Goal: Check status: Check status

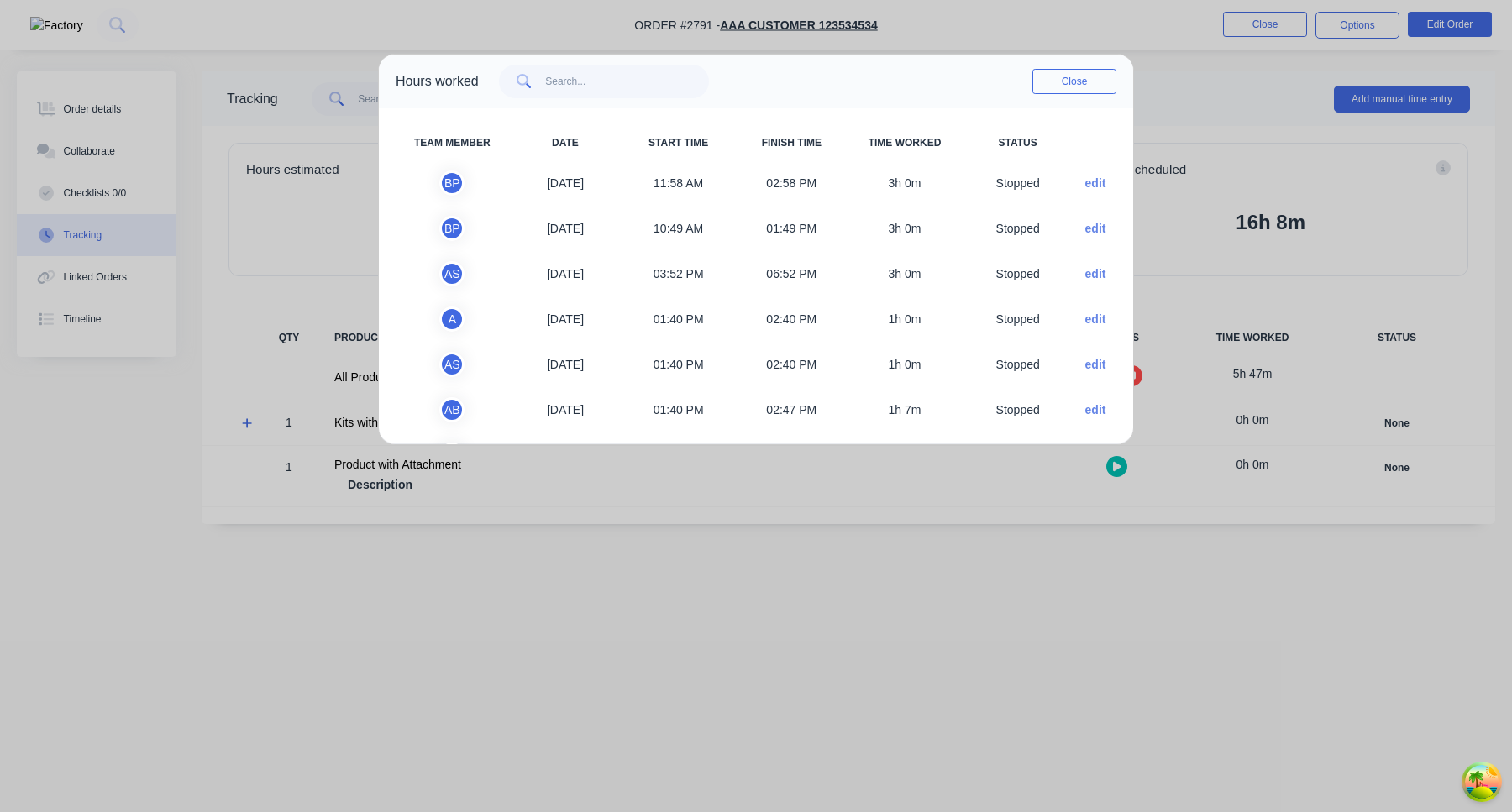
click at [1098, 183] on button "edit" at bounding box center [1096, 183] width 21 height 18
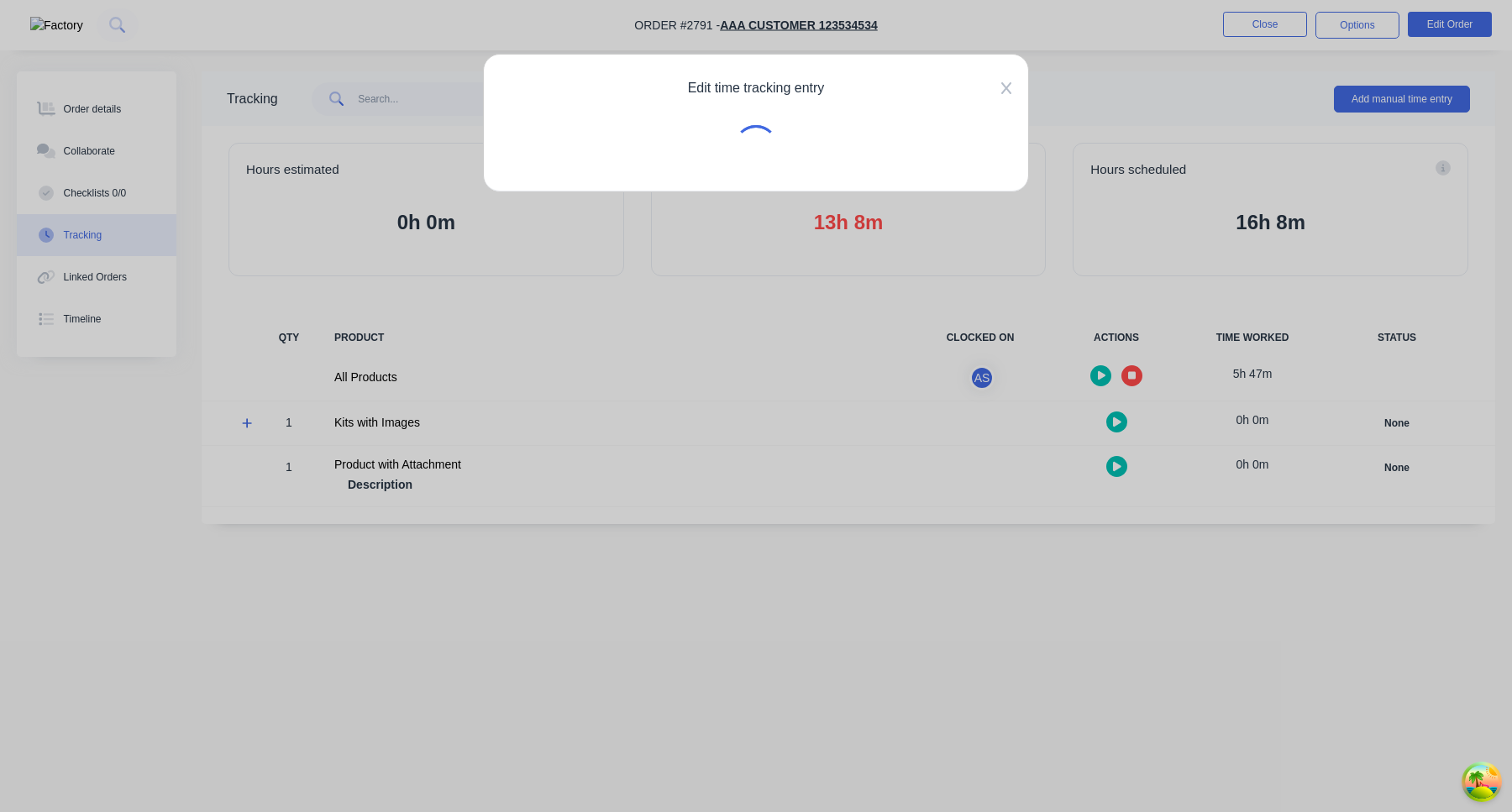
click at [1007, 83] on icon at bounding box center [1005, 87] width 10 height 13
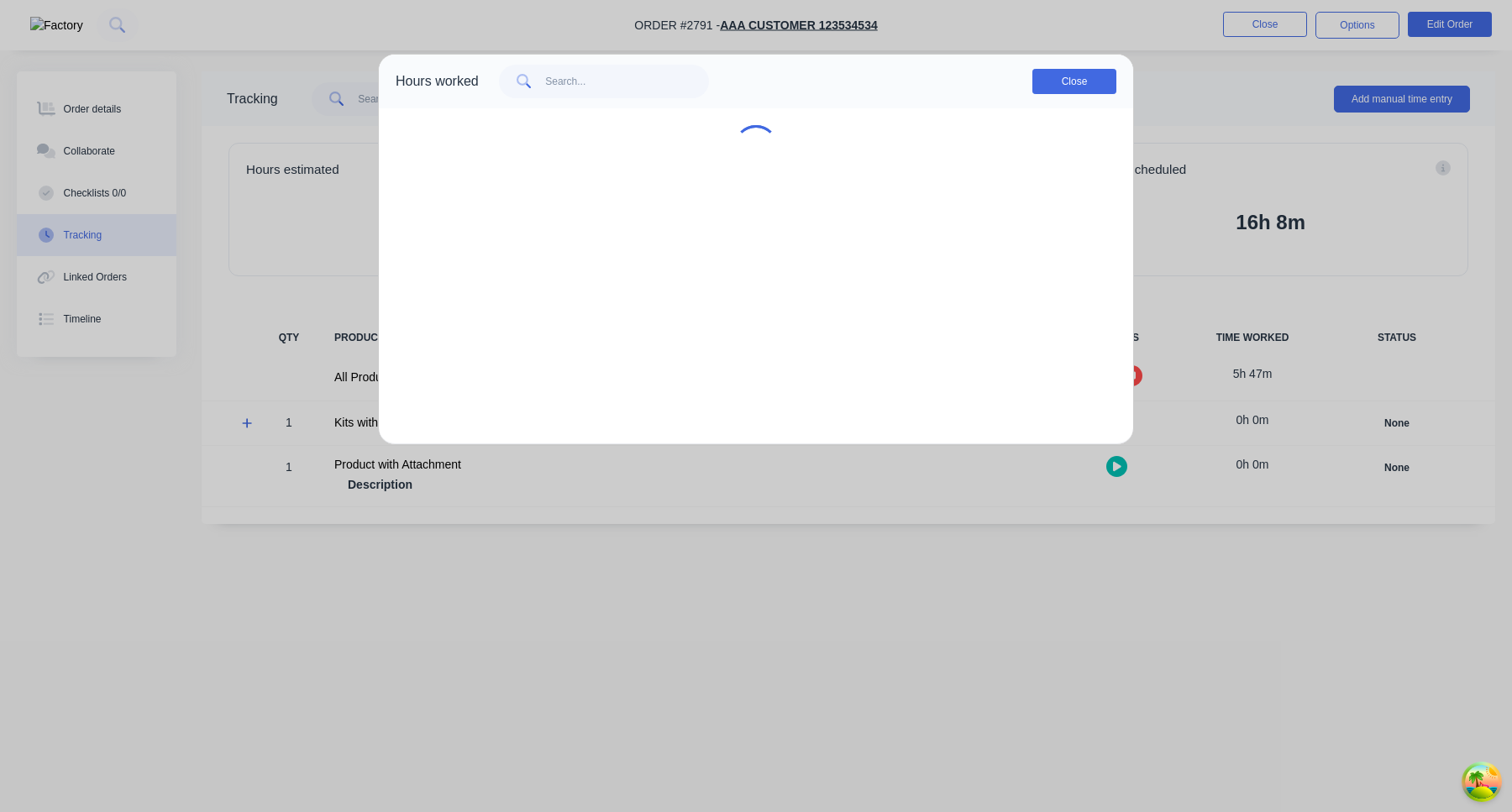
click at [1100, 85] on button "Close" at bounding box center [1073, 81] width 84 height 26
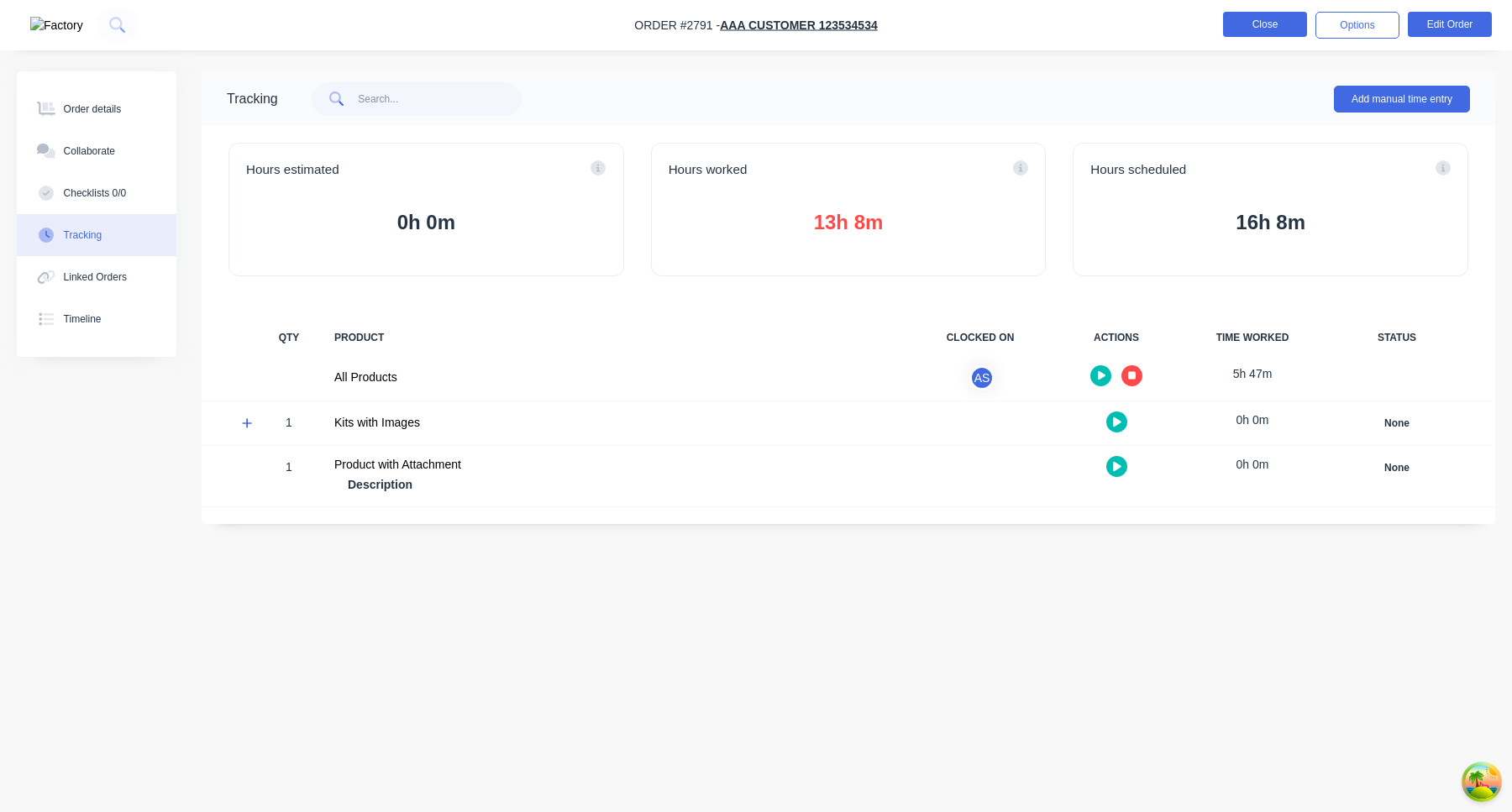
click at [1253, 30] on button "Close" at bounding box center [1264, 24] width 84 height 26
